Goal: Book appointment/travel/reservation

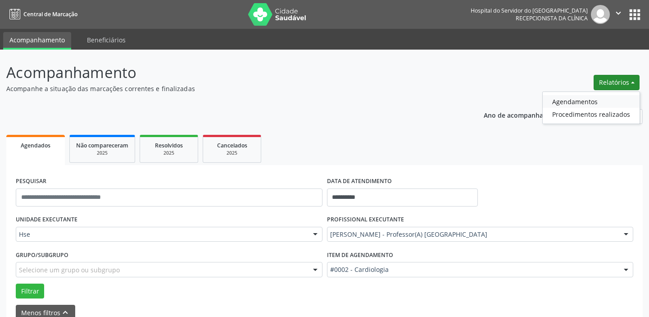
click at [586, 95] on link "Agendamentos" at bounding box center [591, 101] width 97 height 13
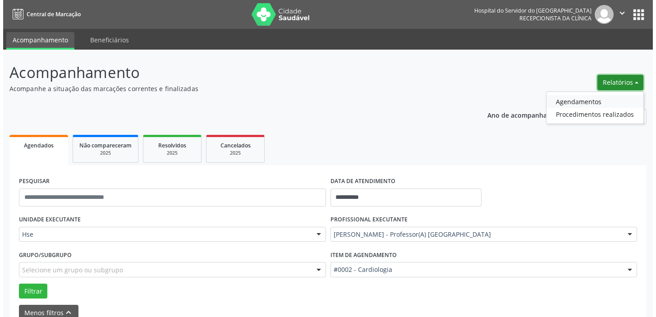
scroll to position [6, 0]
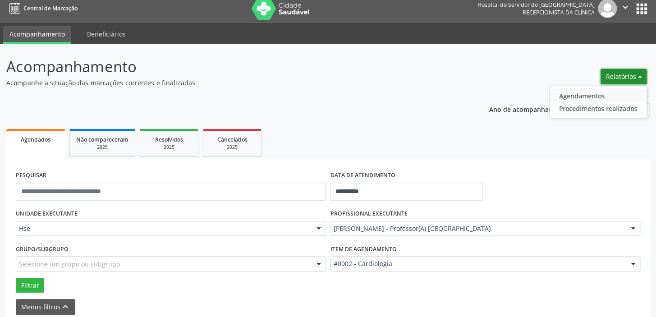
select select "*"
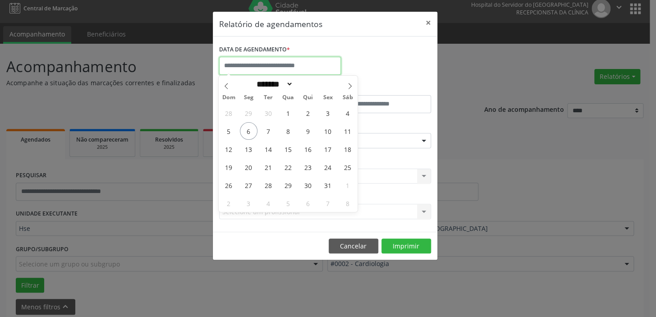
click at [274, 61] on input "text" at bounding box center [280, 66] width 122 height 18
click at [274, 131] on span "7" at bounding box center [269, 131] width 18 height 18
type input "**********"
click at [272, 131] on span "7" at bounding box center [269, 131] width 18 height 18
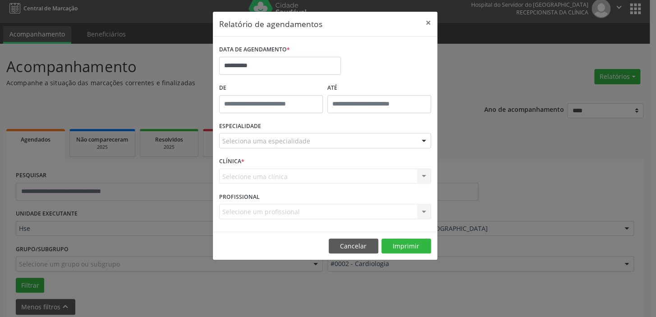
click at [272, 131] on div "ESPECIALIDADE Seleciona uma especialidade Nenhum resultado encontrado para: " "…" at bounding box center [325, 136] width 216 height 35
click at [300, 121] on div "ESPECIALIDADE Seleciona uma especialidade Nenhum resultado encontrado para: " "…" at bounding box center [325, 136] width 216 height 35
click at [424, 140] on div at bounding box center [424, 140] width 14 height 15
click at [363, 125] on div "ESPECIALIDADE Seleciona uma especialidade Nenhum resultado encontrado para: " "…" at bounding box center [325, 136] width 216 height 35
click at [426, 23] on button "×" at bounding box center [428, 23] width 18 height 22
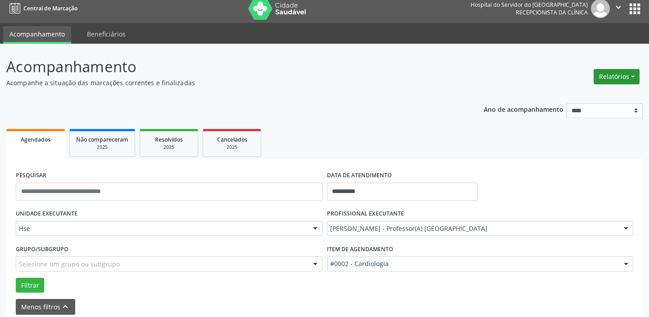
click at [634, 75] on button "Relatórios" at bounding box center [617, 76] width 46 height 15
click at [588, 98] on link "Agendamentos" at bounding box center [591, 95] width 97 height 13
select select "*"
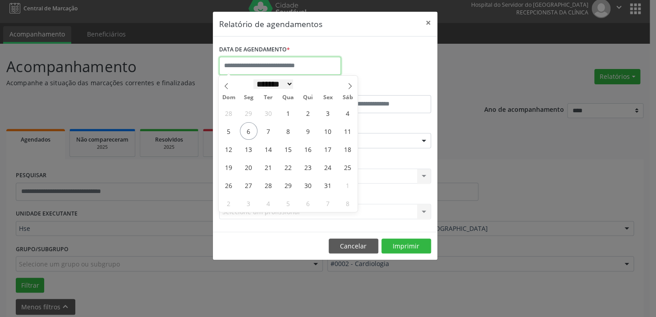
click at [282, 69] on input "text" at bounding box center [280, 66] width 122 height 18
click at [267, 128] on span "7" at bounding box center [269, 131] width 18 height 18
type input "**********"
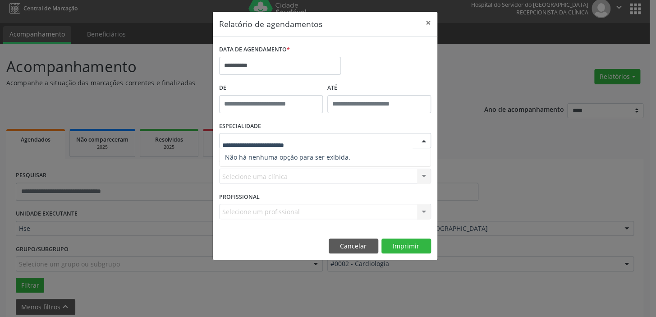
click at [422, 140] on div at bounding box center [424, 140] width 14 height 15
click at [411, 139] on div "Seleciona uma especialidade" at bounding box center [325, 140] width 212 height 15
click at [414, 179] on div "Selecione uma clínica Nenhum resultado encontrado para: " " Não há nenhuma opçã…" at bounding box center [325, 176] width 212 height 15
click at [418, 143] on div at bounding box center [424, 140] width 14 height 15
click at [420, 145] on div at bounding box center [424, 140] width 14 height 15
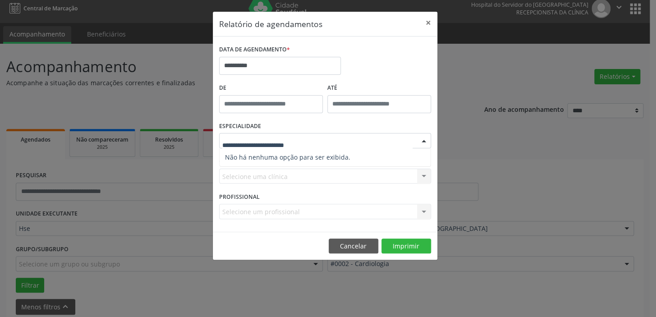
click at [423, 144] on div at bounding box center [424, 140] width 14 height 15
click at [361, 78] on div "**********" at bounding box center [325, 62] width 216 height 38
click at [412, 140] on div at bounding box center [325, 140] width 212 height 15
click at [406, 137] on input "text" at bounding box center [317, 145] width 190 height 18
click at [423, 140] on div at bounding box center [424, 140] width 14 height 15
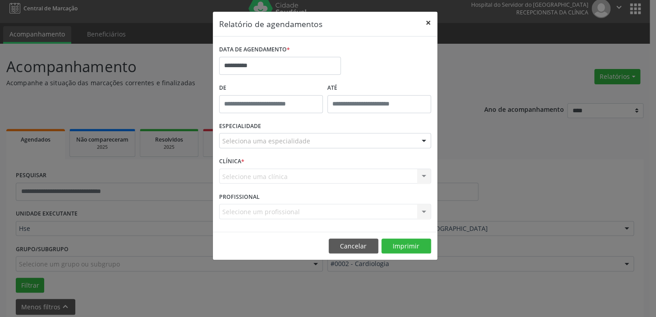
click at [428, 22] on button "×" at bounding box center [428, 23] width 18 height 22
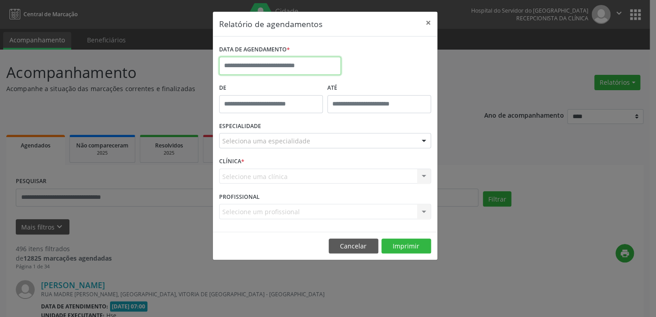
click at [294, 67] on input "text" at bounding box center [280, 66] width 122 height 18
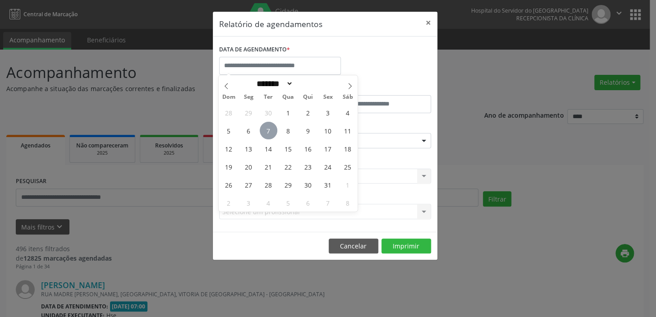
click at [274, 131] on span "7" at bounding box center [269, 131] width 18 height 18
type input "**********"
click at [274, 131] on span "7" at bounding box center [269, 131] width 18 height 18
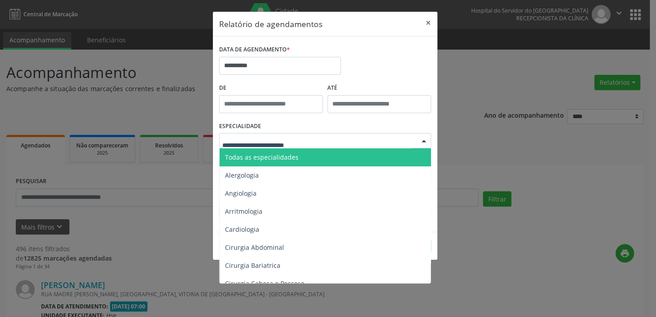
click at [353, 141] on div at bounding box center [325, 140] width 212 height 15
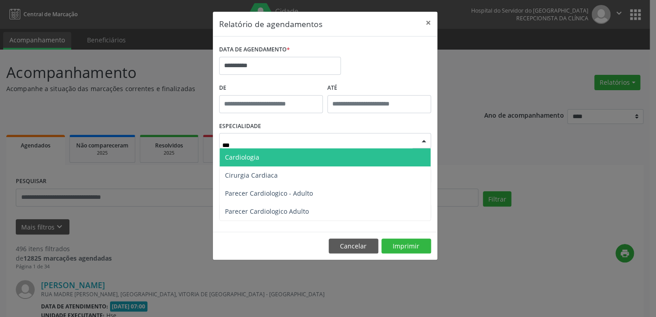
type input "****"
click at [355, 155] on span "Cardiologia" at bounding box center [324, 157] width 211 height 18
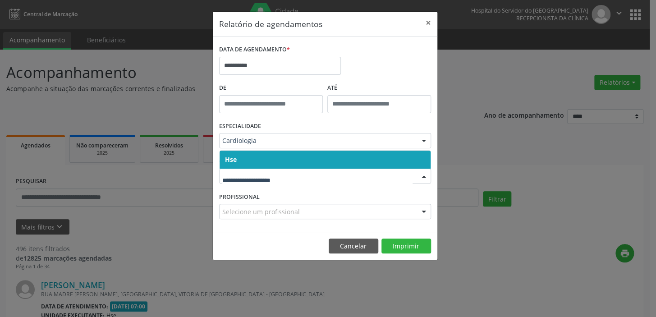
click at [327, 154] on span "Hse" at bounding box center [324, 160] width 211 height 18
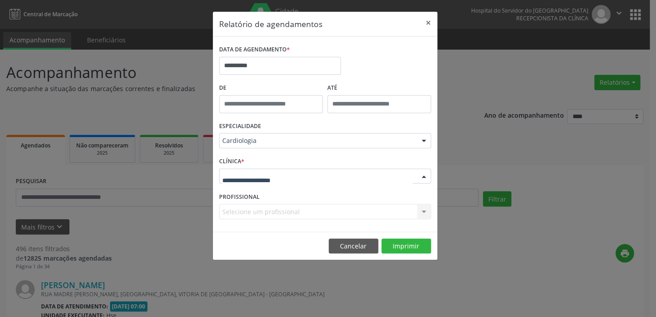
click at [336, 173] on div at bounding box center [325, 176] width 212 height 15
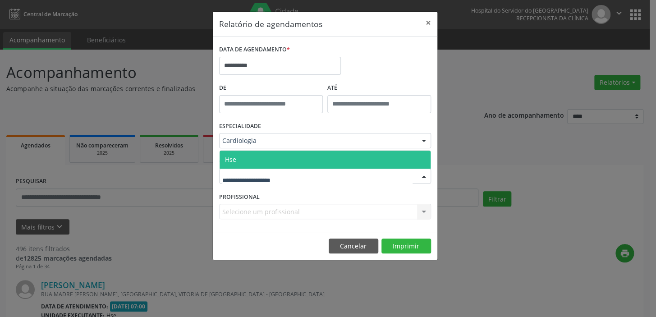
click at [297, 159] on span "Hse" at bounding box center [324, 160] width 211 height 18
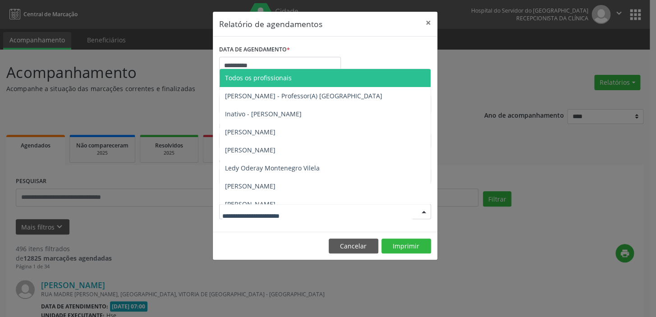
click at [397, 212] on div at bounding box center [325, 211] width 212 height 15
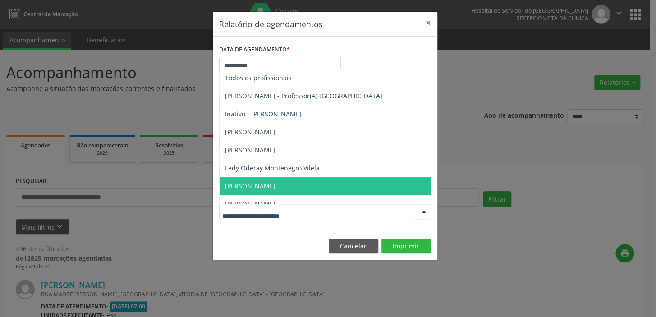
click at [352, 185] on span "[PERSON_NAME]" at bounding box center [324, 186] width 211 height 18
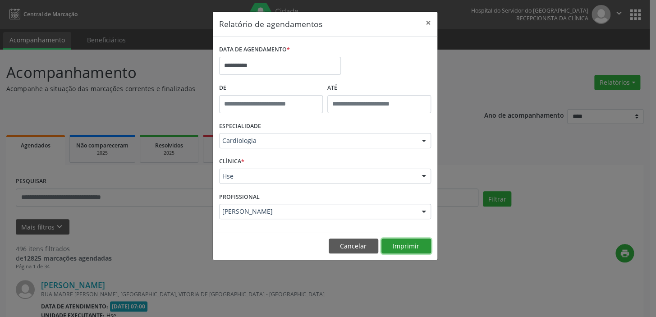
click at [399, 244] on button "Imprimir" at bounding box center [406, 245] width 50 height 15
click at [426, 21] on button "×" at bounding box center [428, 23] width 18 height 22
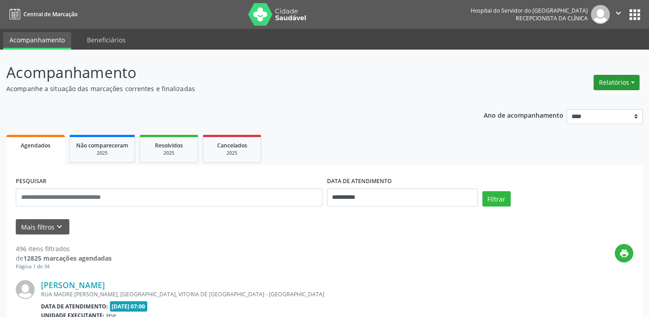
click at [632, 81] on button "Relatórios" at bounding box center [617, 82] width 46 height 15
click at [590, 99] on link "Agendamentos" at bounding box center [591, 101] width 97 height 13
select select "*"
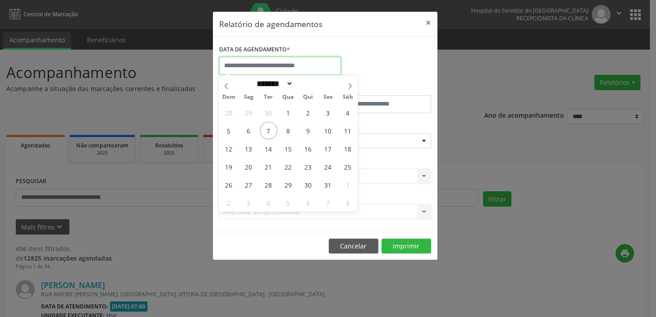
click at [284, 64] on input "text" at bounding box center [280, 66] width 122 height 18
click at [271, 126] on span "7" at bounding box center [269, 131] width 18 height 18
type input "**********"
click at [271, 126] on span "7" at bounding box center [269, 131] width 18 height 18
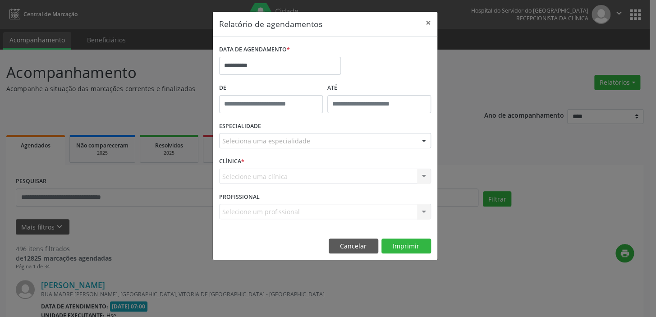
click at [377, 147] on div "Seleciona uma especialidade" at bounding box center [325, 140] width 212 height 15
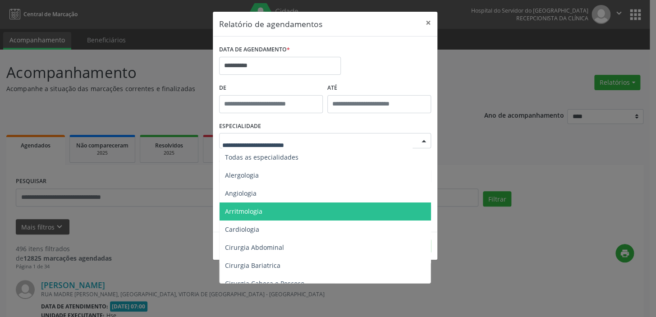
click at [320, 207] on span "Arritmologia" at bounding box center [325, 211] width 212 height 18
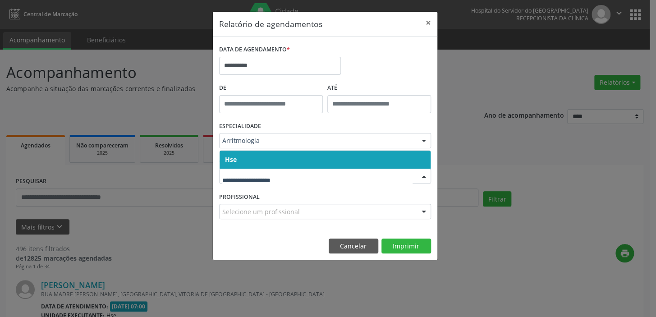
click at [305, 159] on span "Hse" at bounding box center [324, 160] width 211 height 18
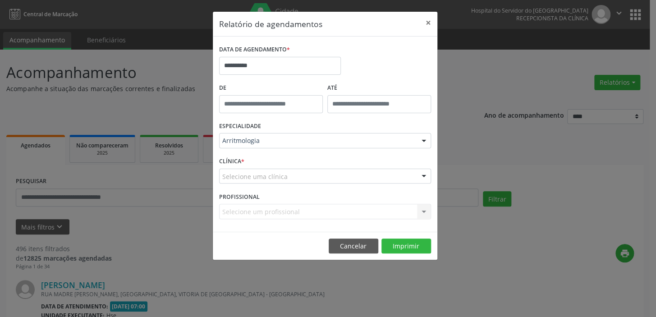
click at [301, 179] on div "Selecione uma clínica" at bounding box center [325, 176] width 212 height 15
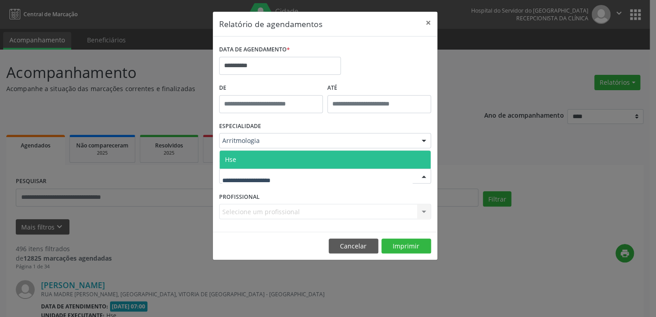
click at [301, 153] on span "Hse" at bounding box center [324, 160] width 211 height 18
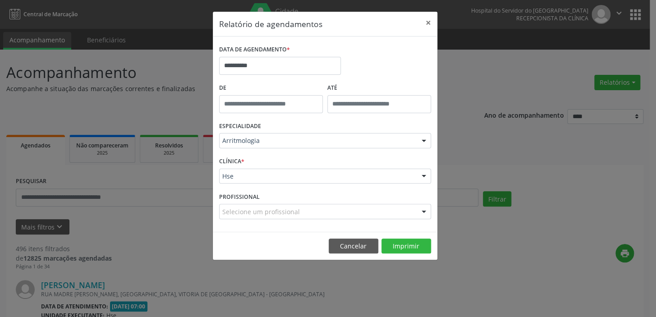
click at [361, 216] on div "Selecione um profissional" at bounding box center [325, 211] width 212 height 15
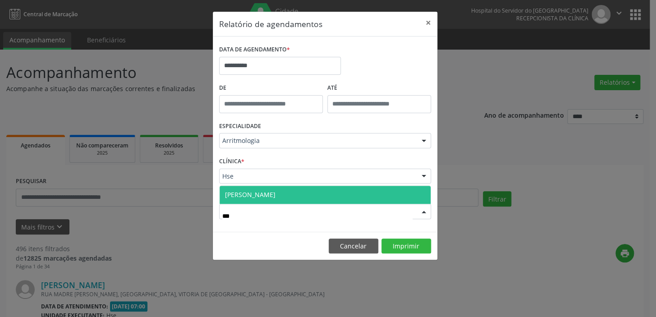
type input "****"
click at [328, 194] on span "[PERSON_NAME]" at bounding box center [324, 195] width 211 height 18
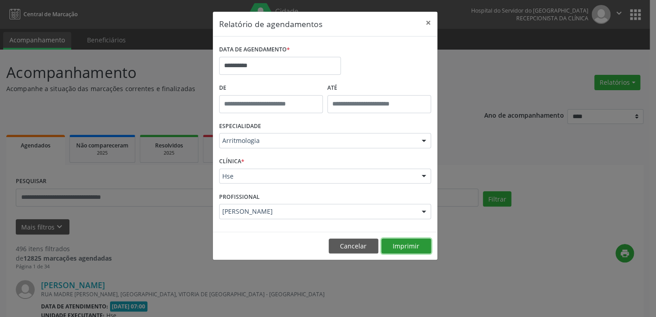
click at [416, 250] on button "Imprimir" at bounding box center [406, 245] width 50 height 15
click at [428, 19] on button "×" at bounding box center [428, 23] width 18 height 22
